Goal: Task Accomplishment & Management: Use online tool/utility

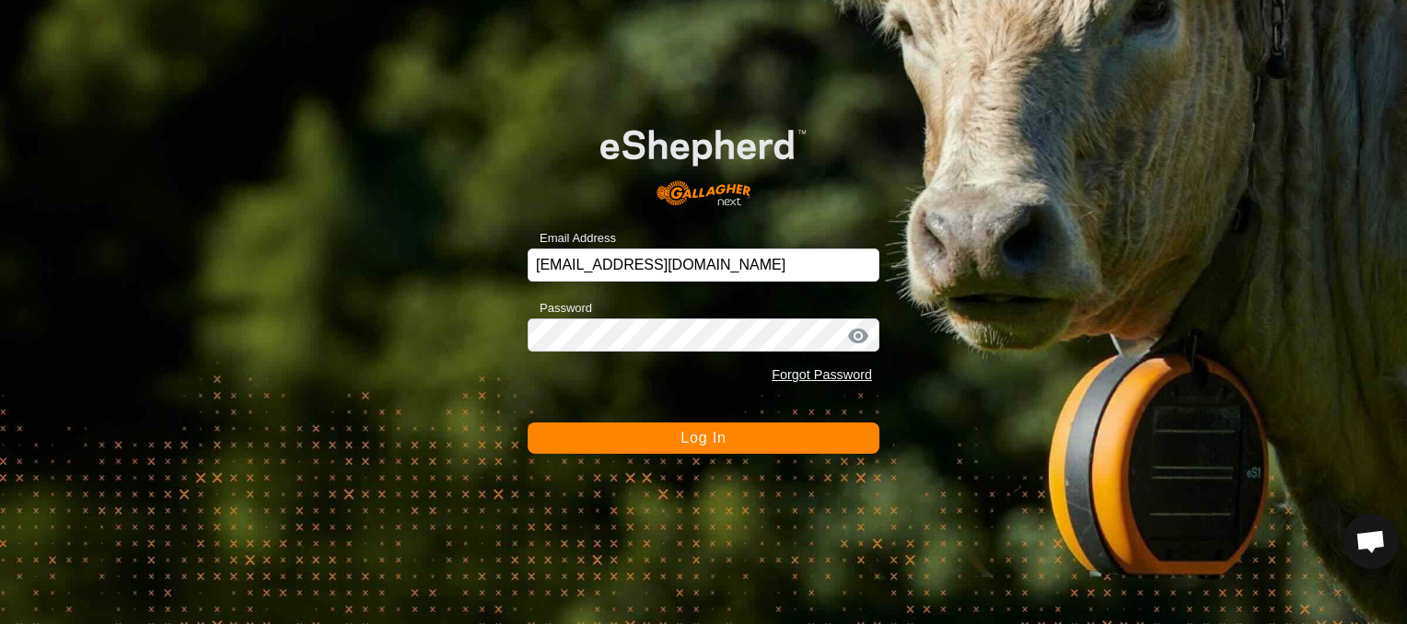
click at [836, 443] on button "Log In" at bounding box center [703, 438] width 352 height 31
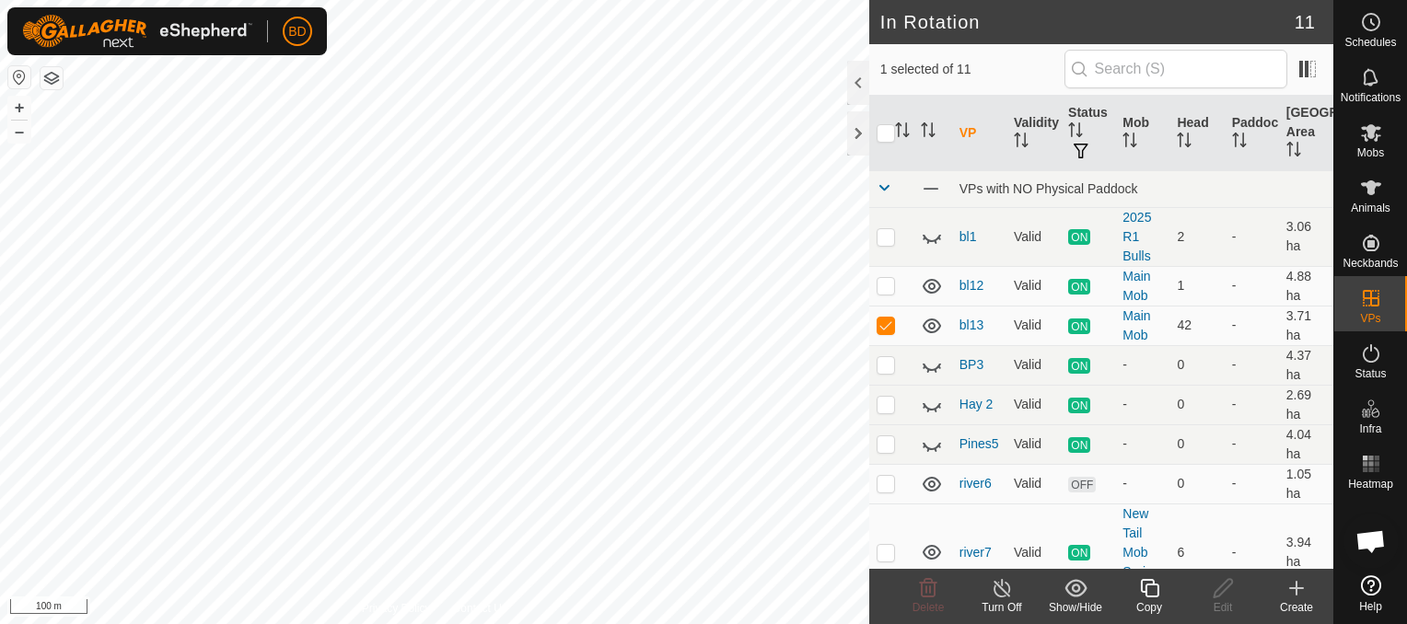
checkbox input "true"
checkbox input "false"
click at [1003, 591] on line at bounding box center [1001, 589] width 15 height 15
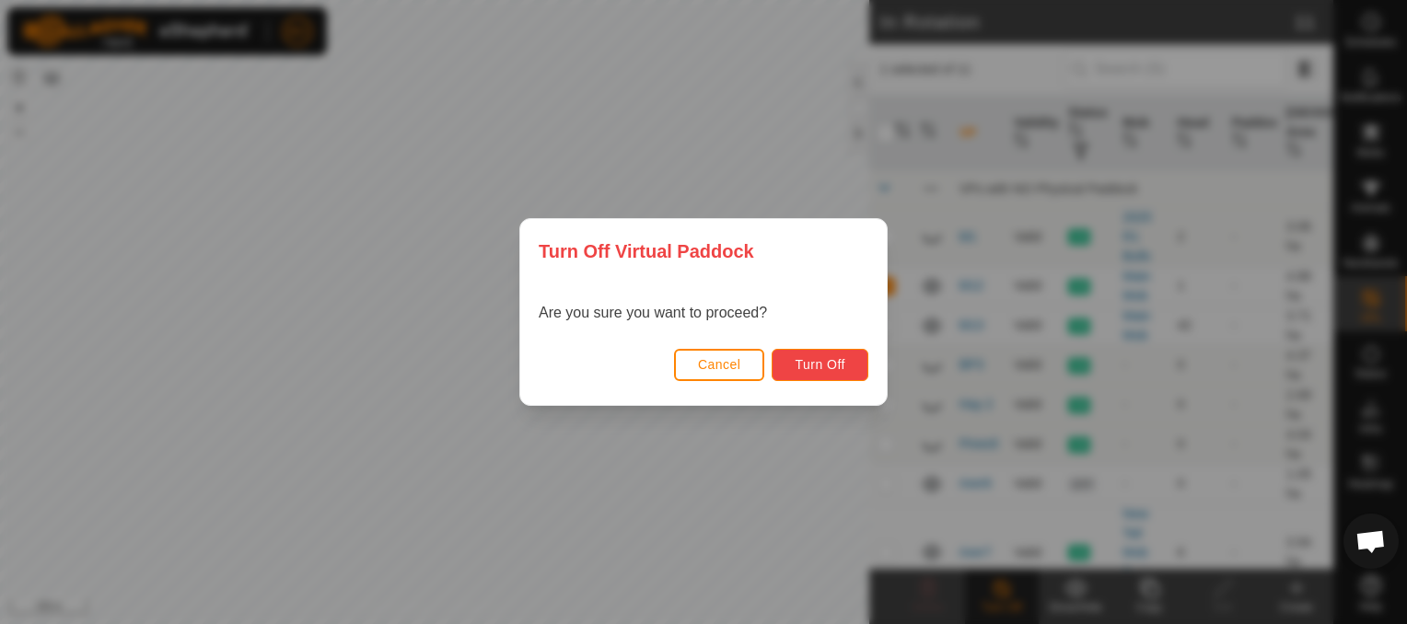
click at [799, 365] on span "Turn Off" at bounding box center [819, 364] width 51 height 15
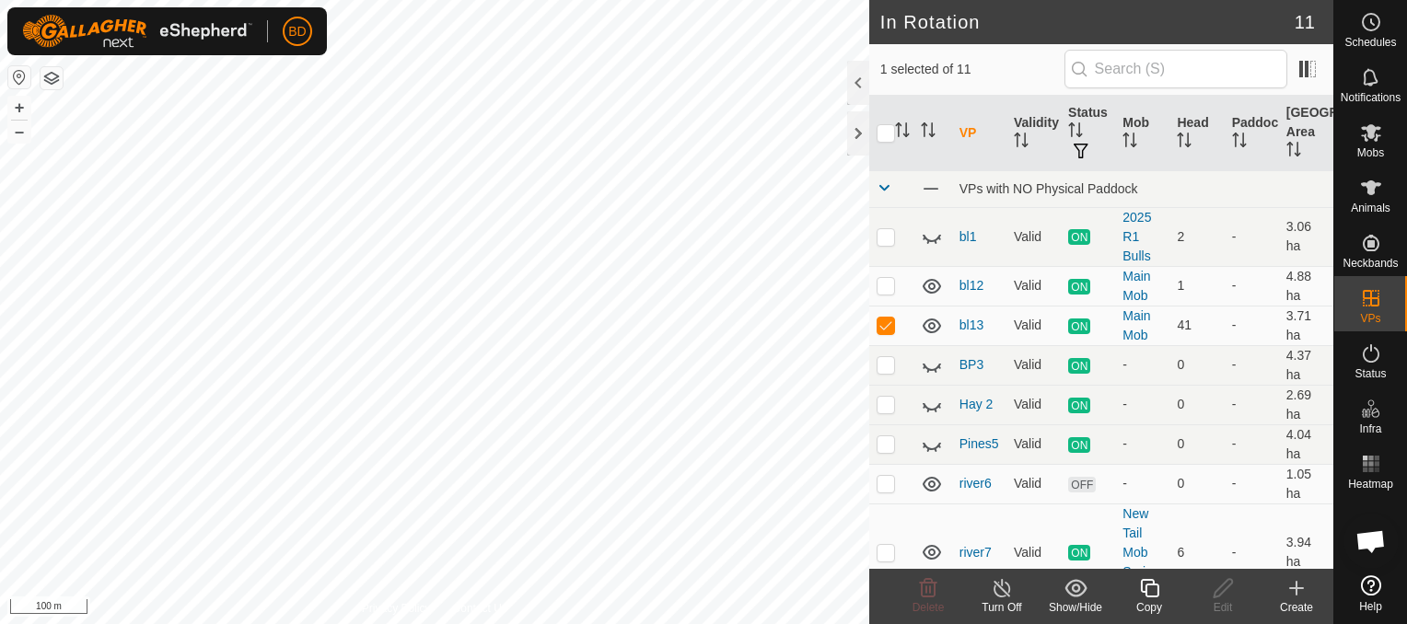
click at [1296, 594] on icon at bounding box center [1296, 588] width 0 height 13
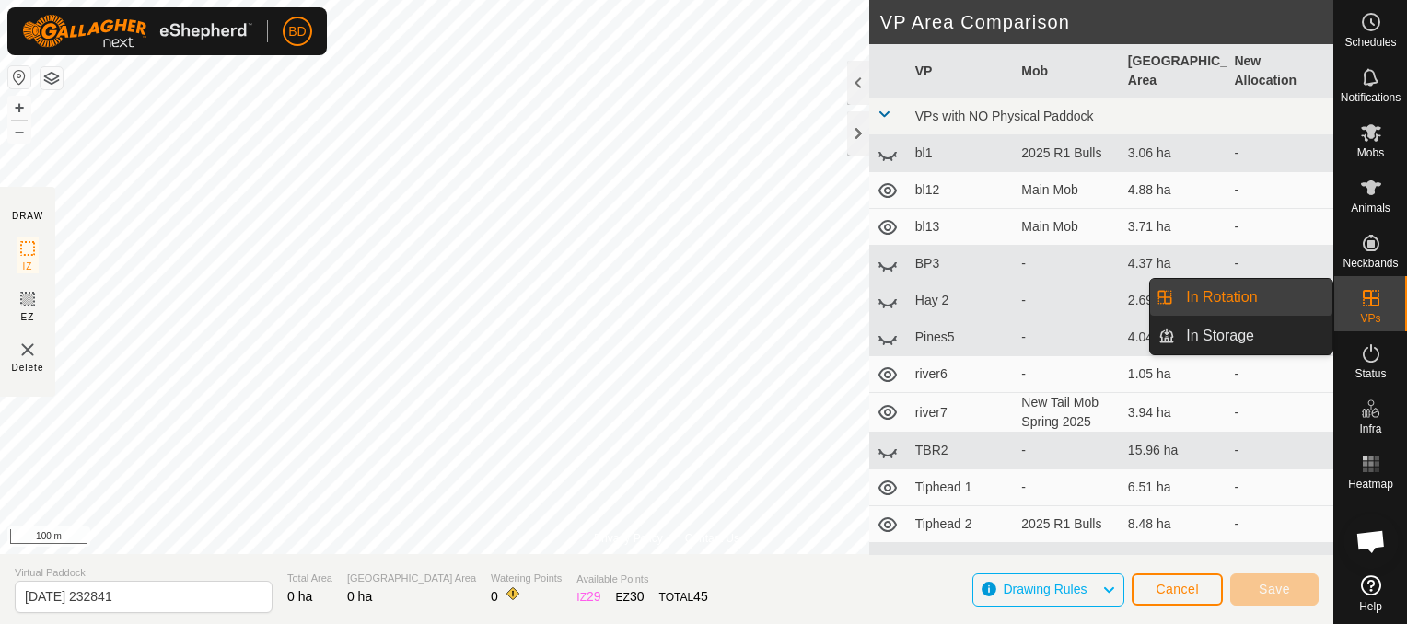
click at [1245, 296] on link "In Rotation" at bounding box center [1253, 297] width 157 height 37
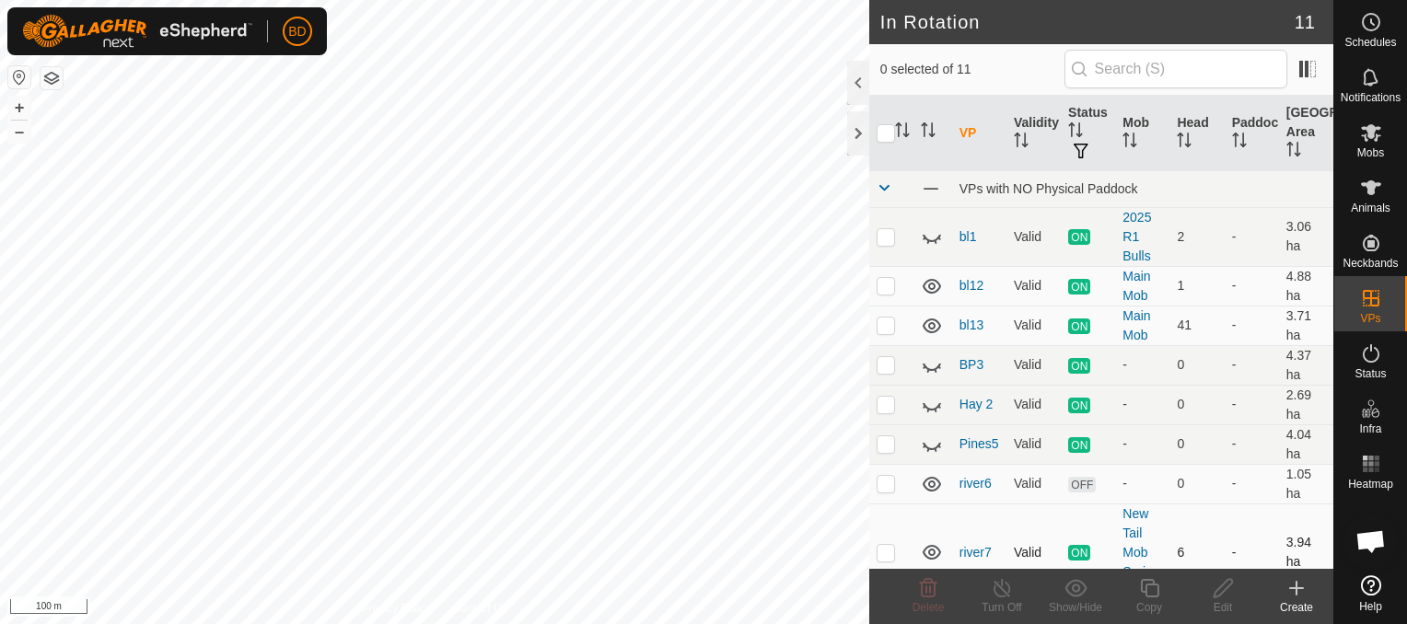
checkbox input "true"
click at [1153, 588] on icon at bounding box center [1149, 588] width 23 height 22
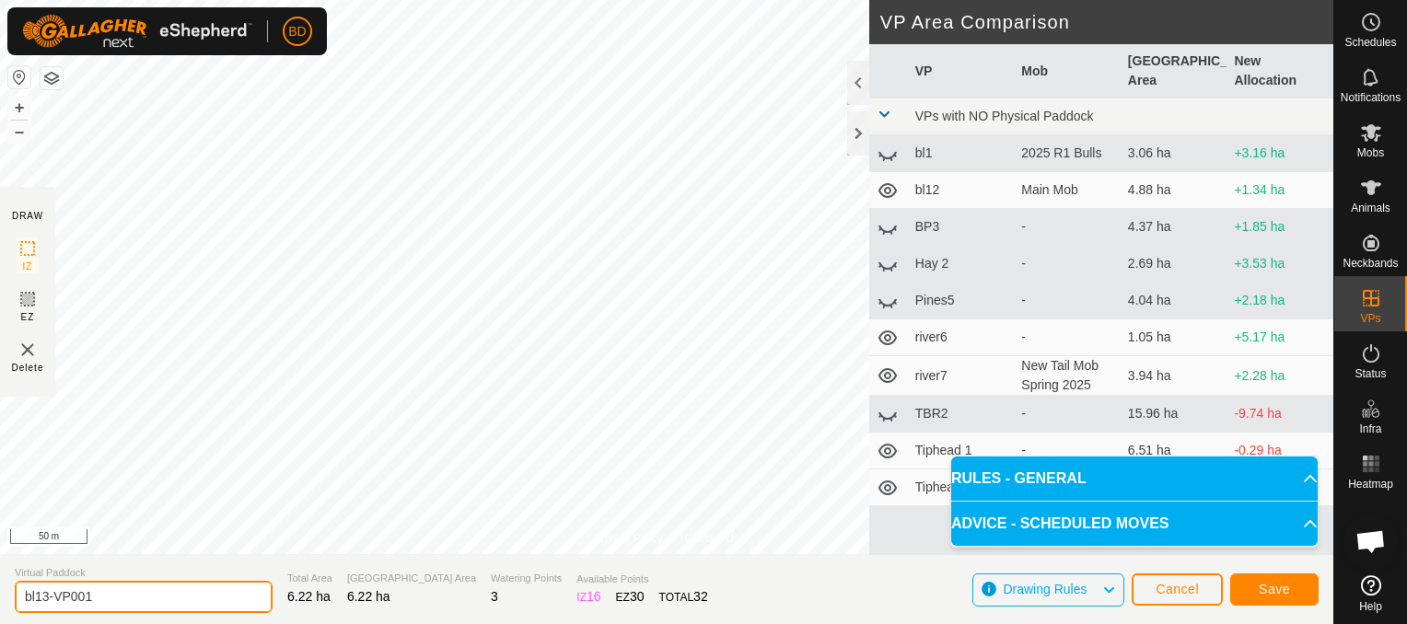
click at [154, 597] on input "bl13-VP001" at bounding box center [144, 597] width 258 height 32
type input "bl14"
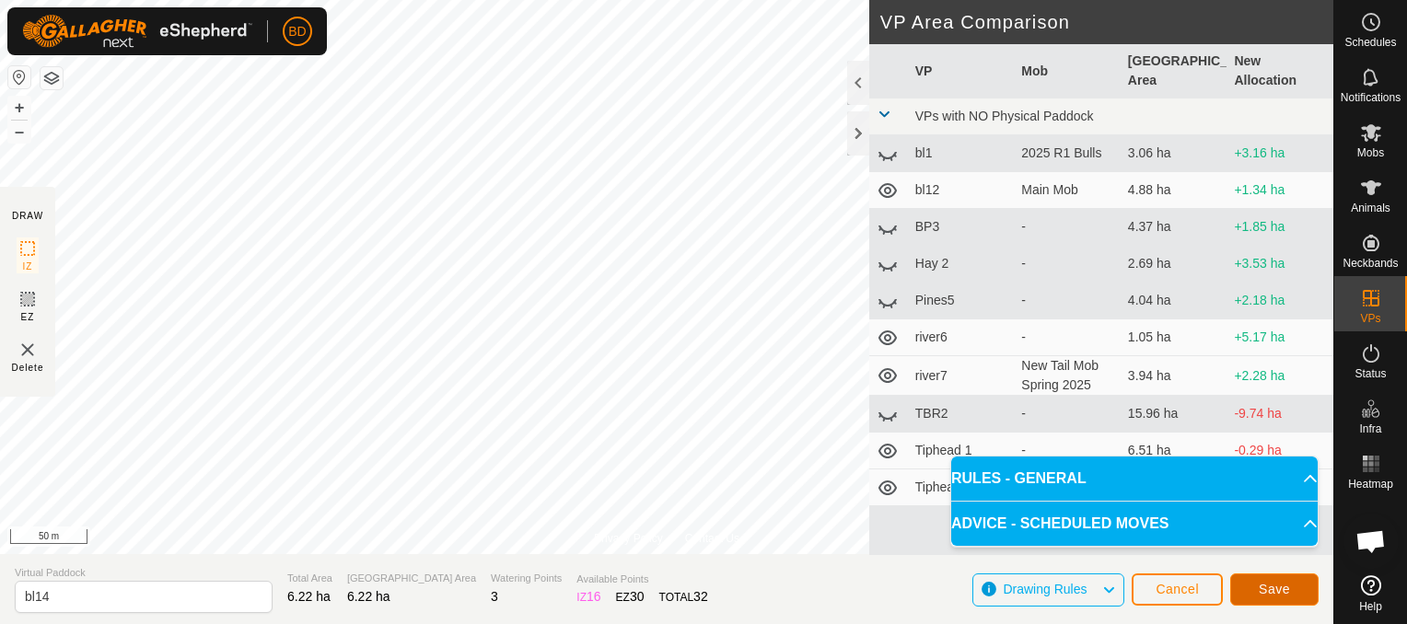
click at [1288, 589] on span "Save" at bounding box center [1273, 589] width 31 height 15
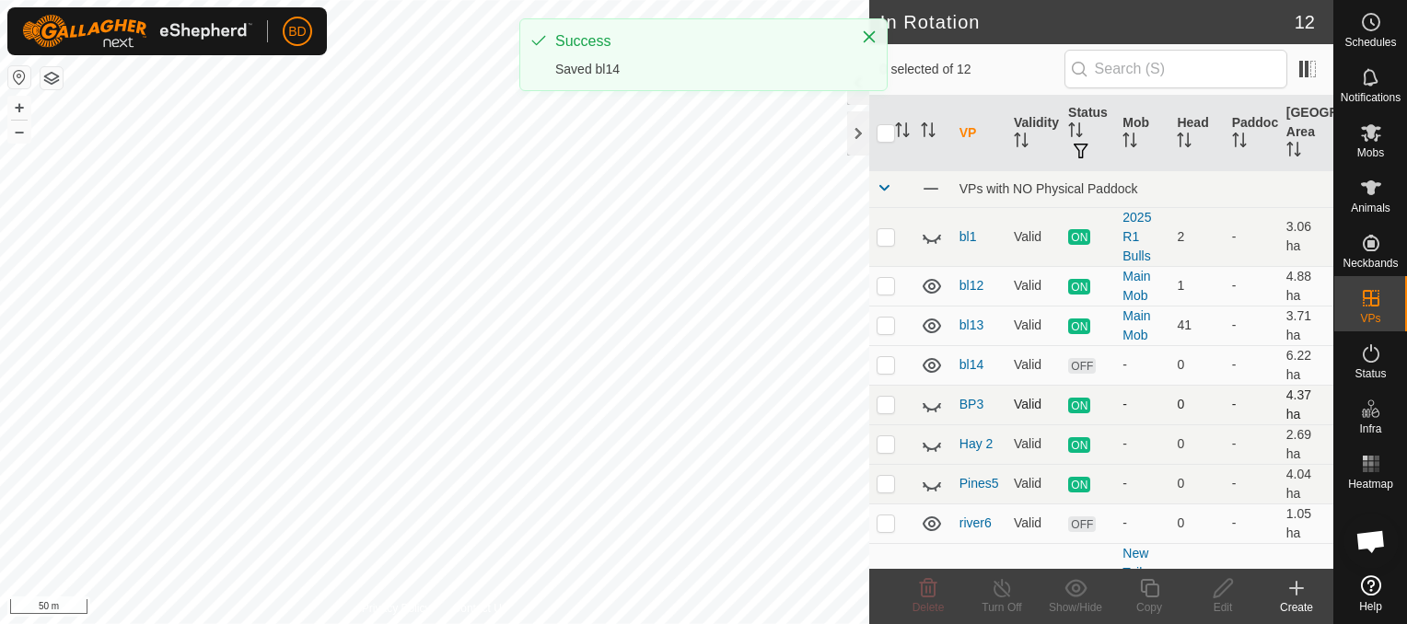
checkbox input "true"
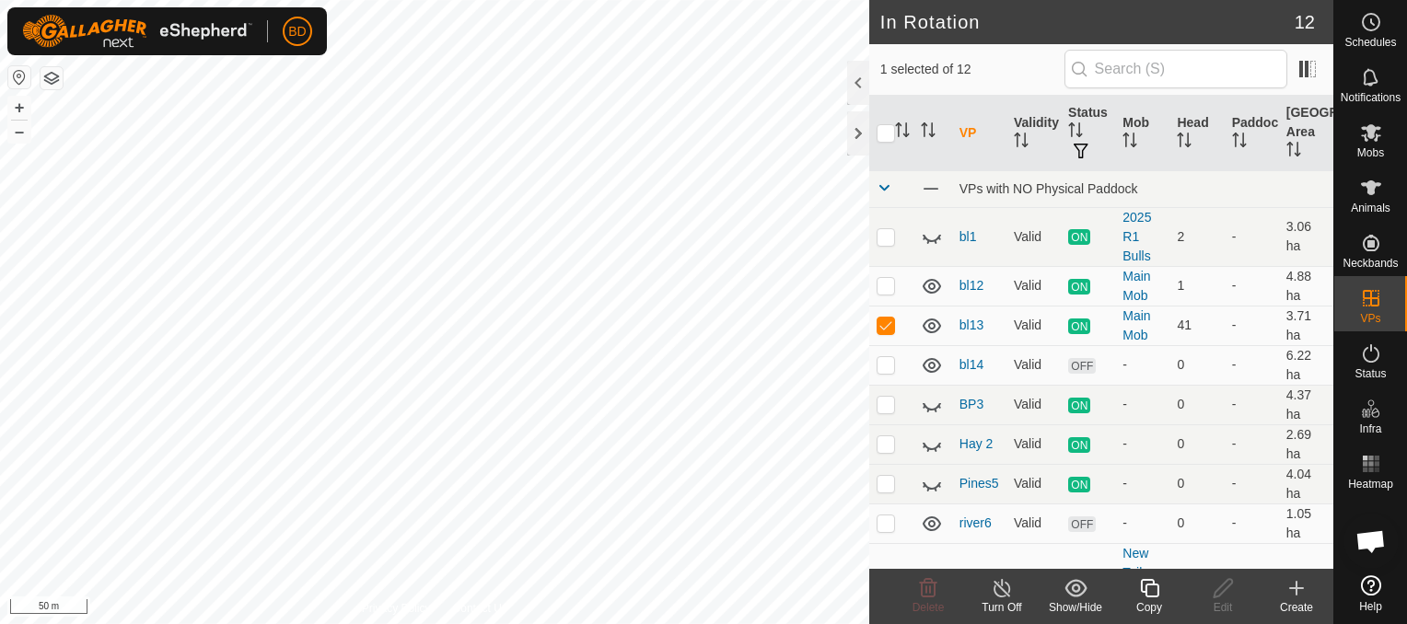
click at [992, 596] on icon at bounding box center [1002, 588] width 23 height 22
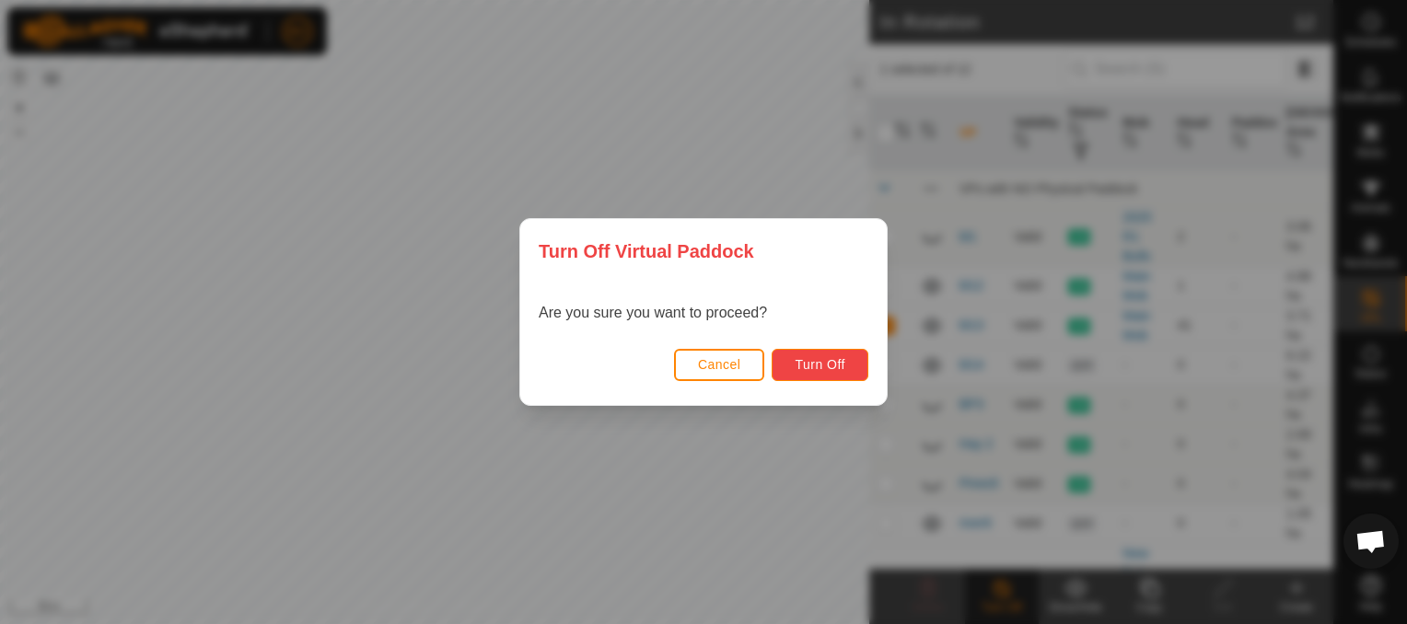
click at [811, 365] on span "Turn Off" at bounding box center [819, 364] width 51 height 15
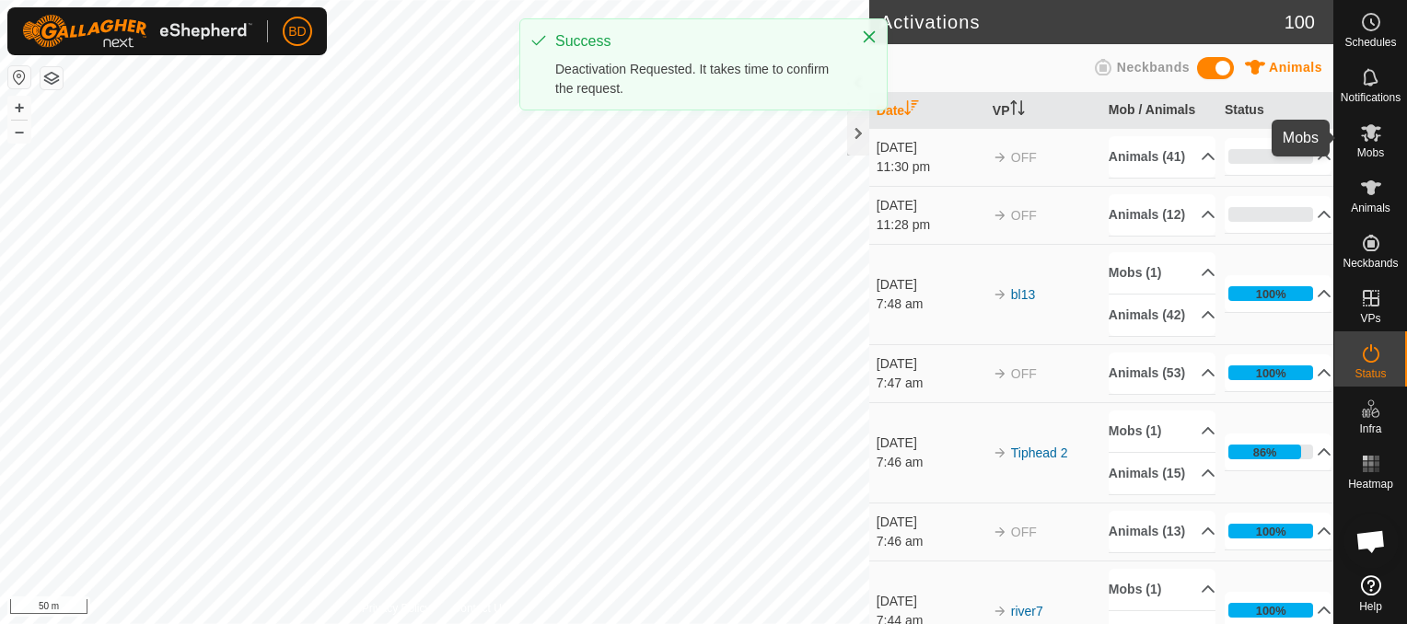
click at [1381, 147] on span "Mobs" at bounding box center [1370, 152] width 27 height 11
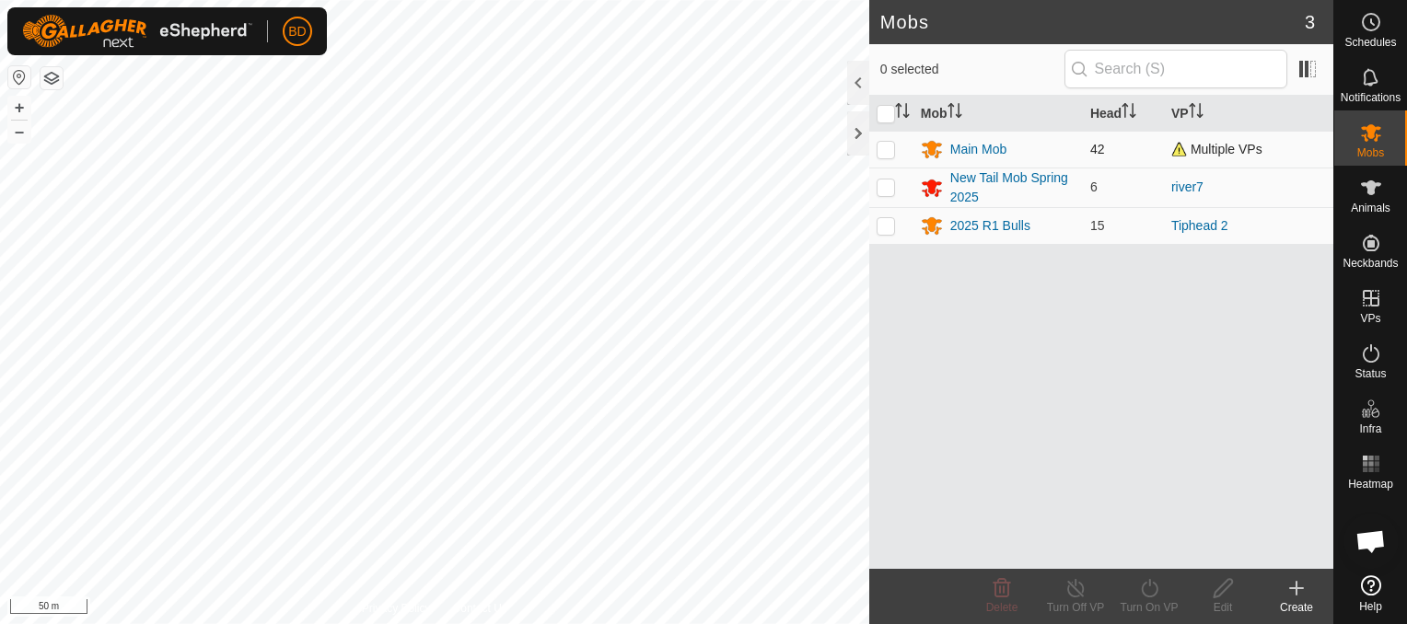
click at [880, 145] on p-checkbox at bounding box center [885, 149] width 18 height 15
checkbox input "true"
click at [1147, 596] on icon at bounding box center [1149, 588] width 17 height 18
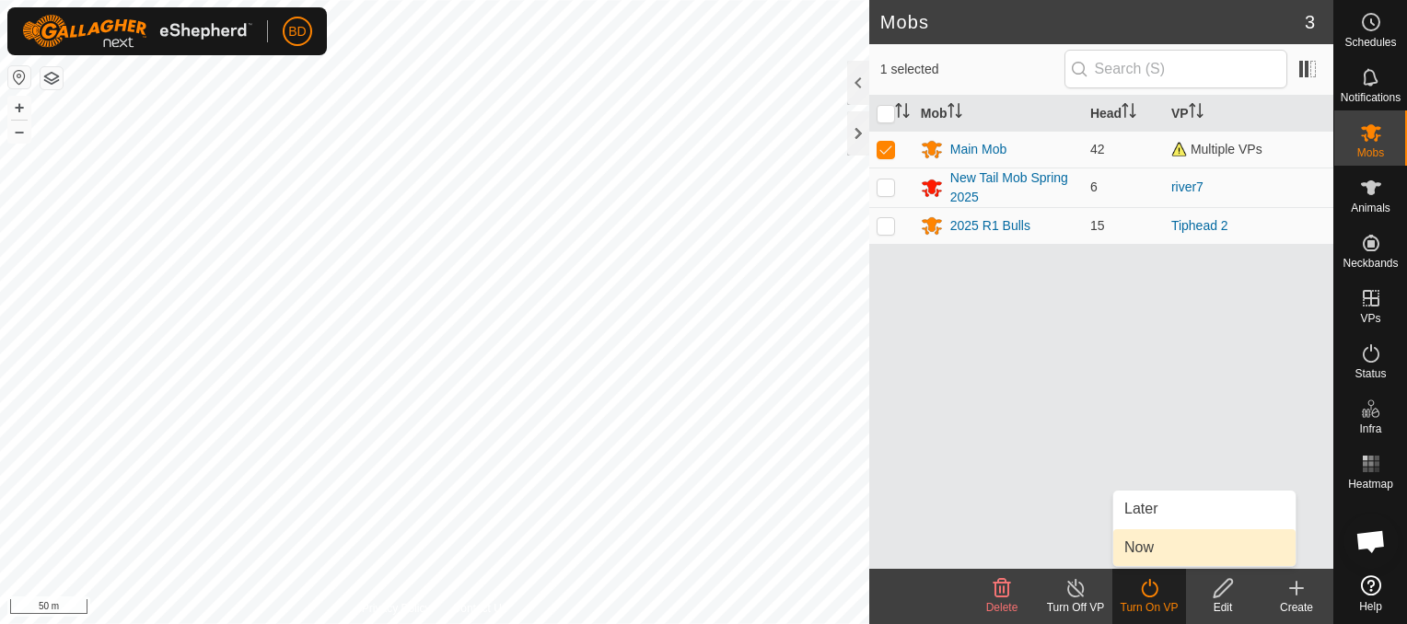
click at [1158, 553] on link "Now" at bounding box center [1204, 547] width 182 height 37
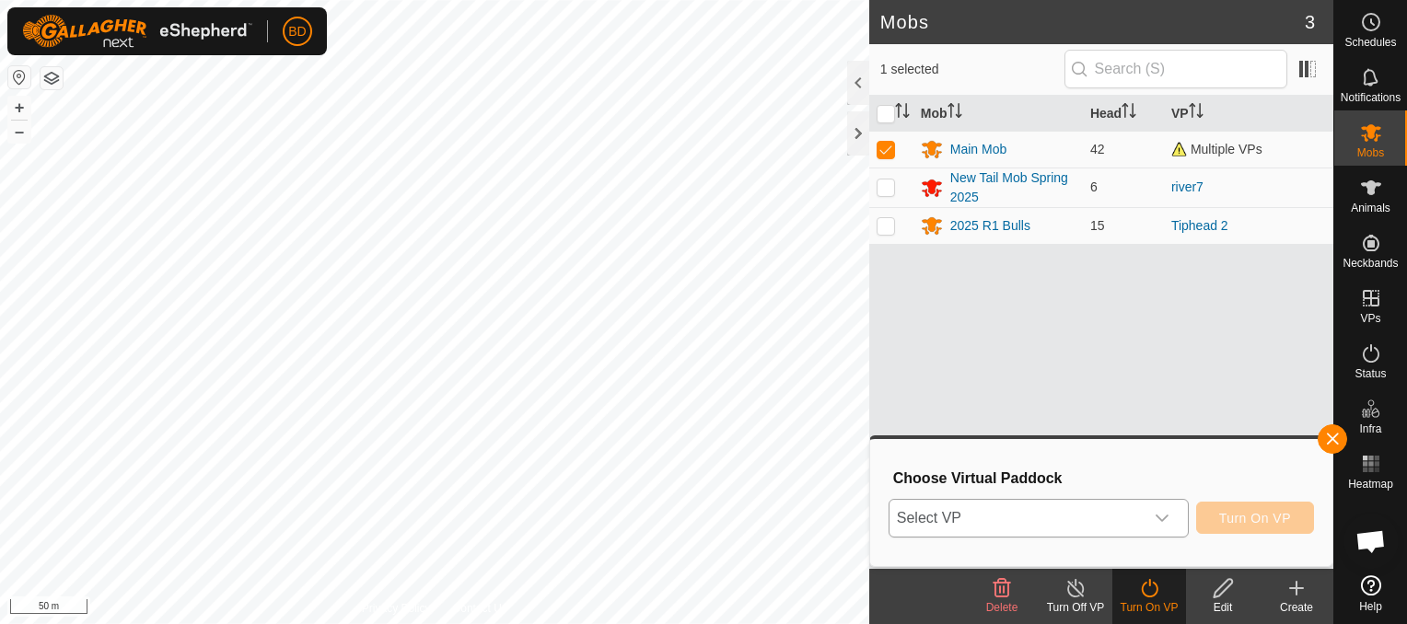
click at [1167, 522] on icon "dropdown trigger" at bounding box center [1161, 518] width 15 height 15
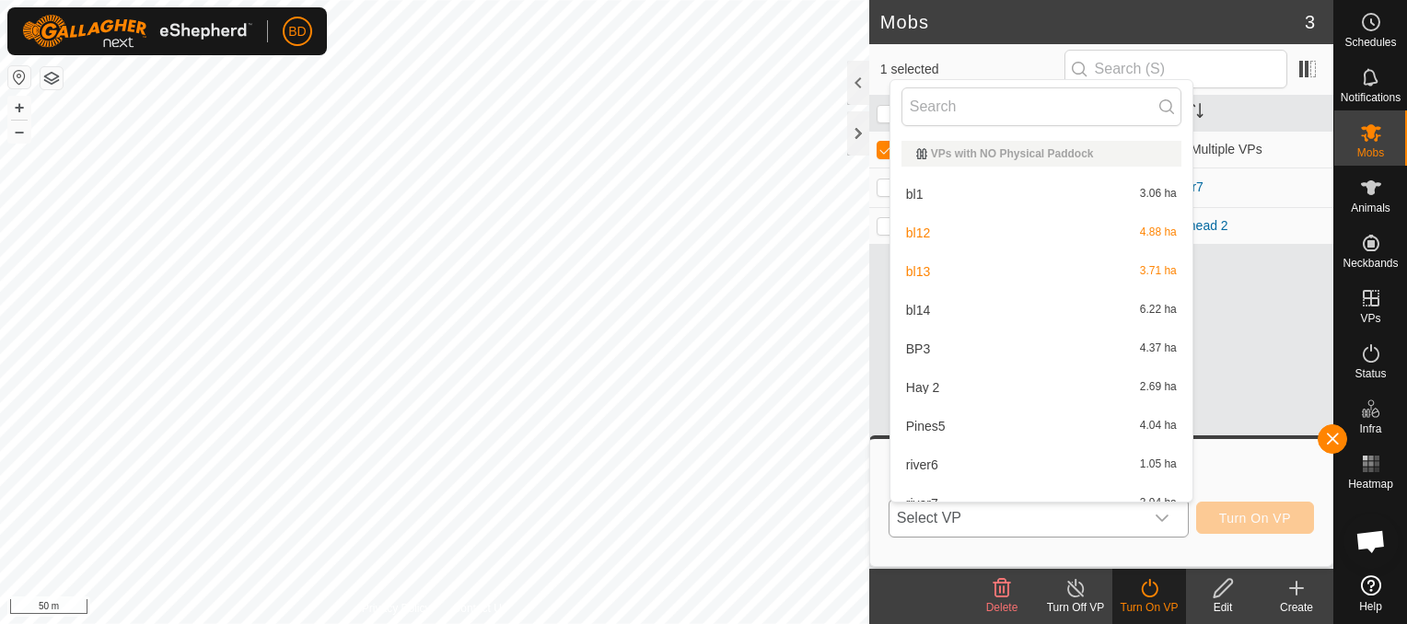
scroll to position [20, 0]
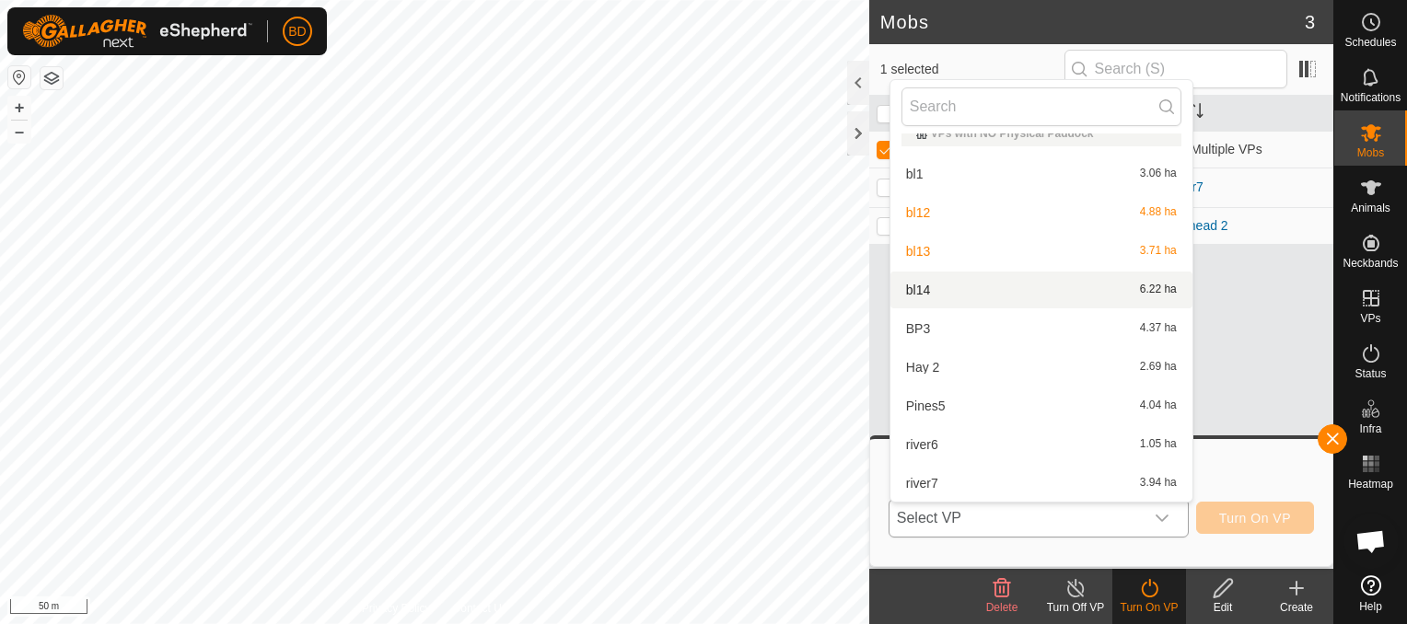
click at [920, 282] on li "bl14 6.22 ha" at bounding box center [1041, 290] width 302 height 37
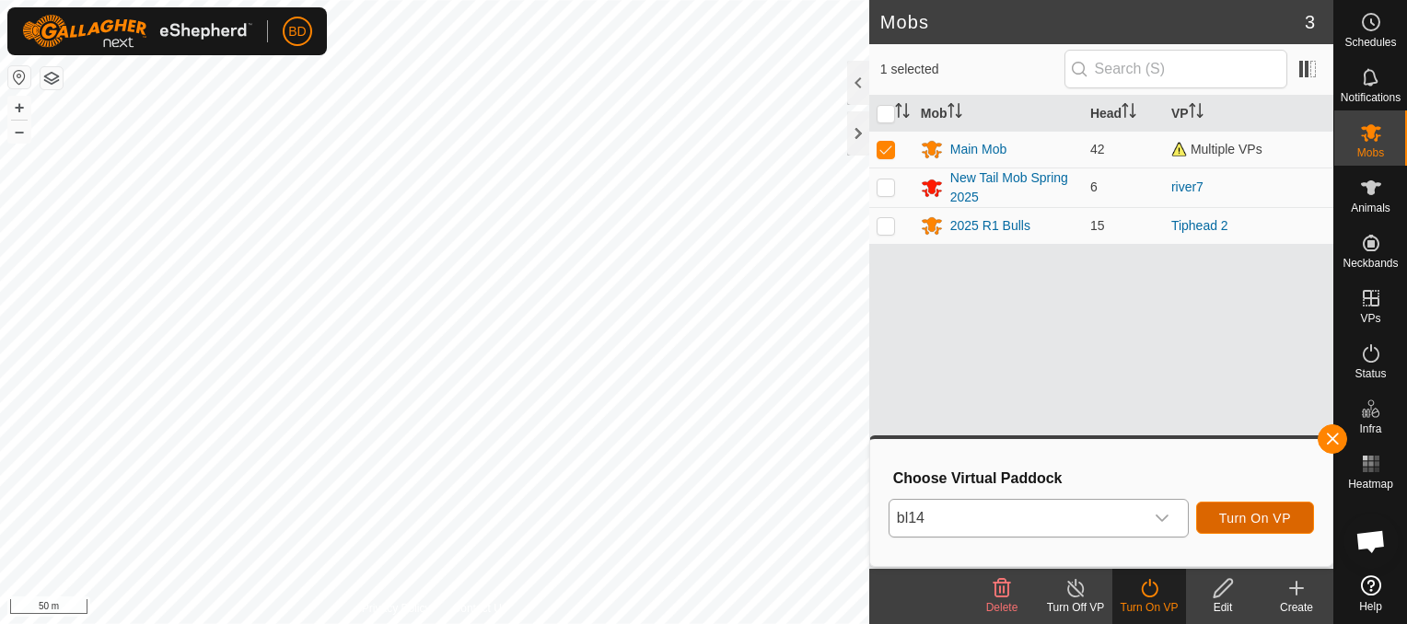
click at [1246, 519] on span "Turn On VP" at bounding box center [1255, 518] width 72 height 15
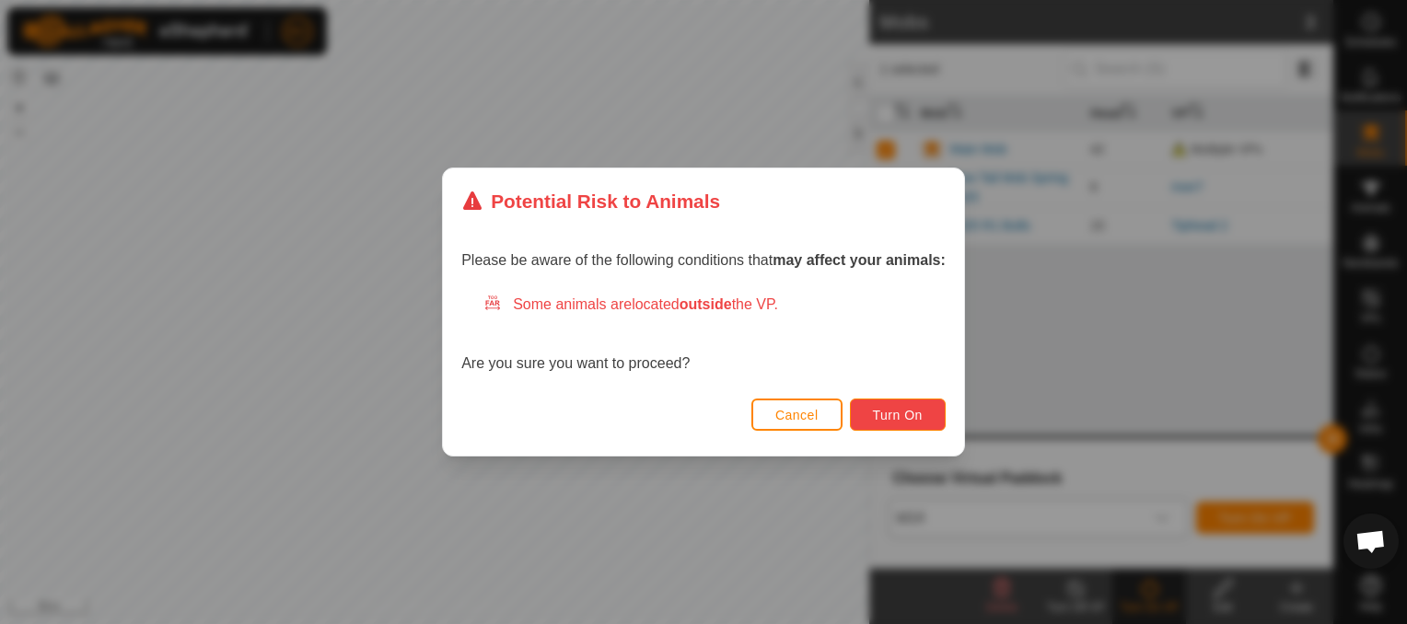
click at [901, 410] on span "Turn On" at bounding box center [898, 415] width 50 height 15
